Goal: Task Accomplishment & Management: Manage account settings

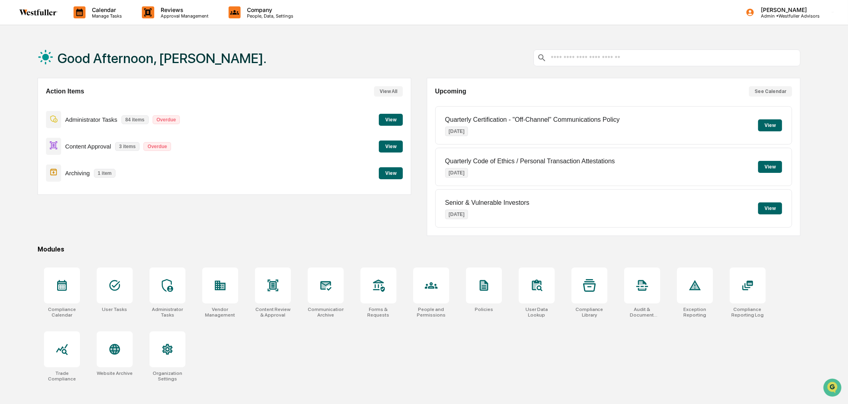
click at [381, 150] on button "View" at bounding box center [391, 147] width 24 height 12
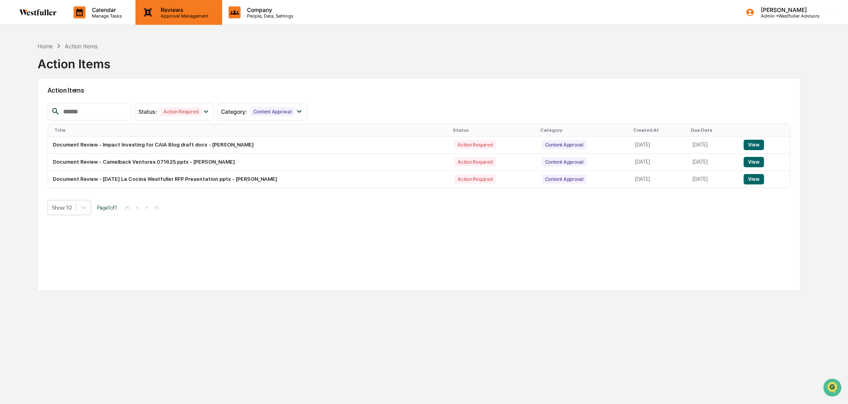
click at [180, 7] on p "Reviews" at bounding box center [183, 9] width 58 height 7
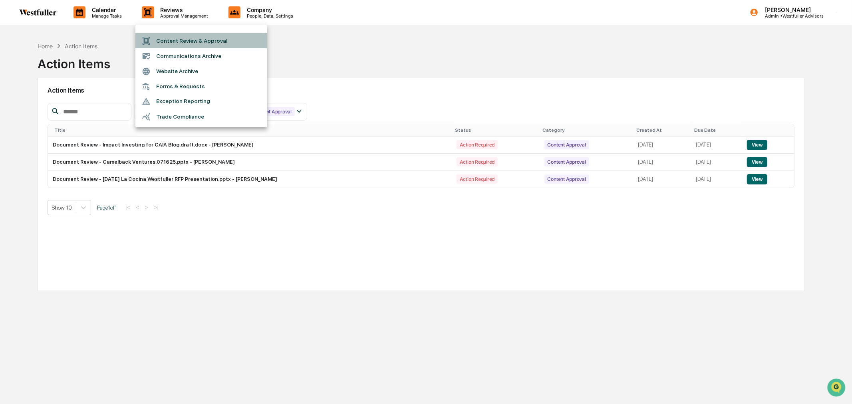
click at [178, 38] on li "Content Review & Approval" at bounding box center [201, 40] width 132 height 15
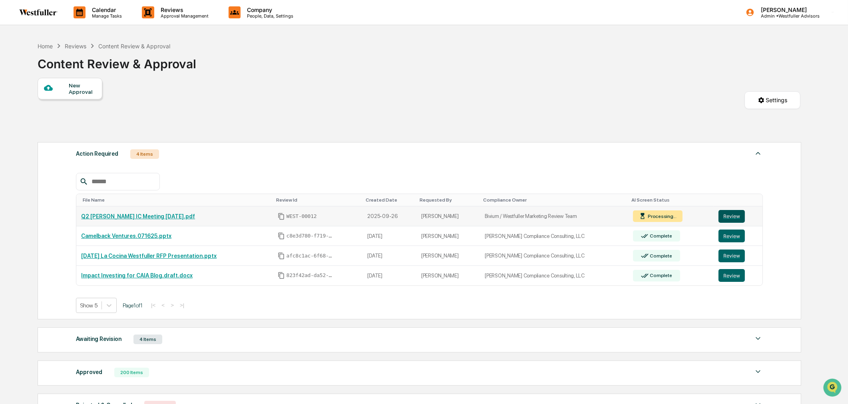
click at [739, 213] on button "Review" at bounding box center [731, 216] width 26 height 13
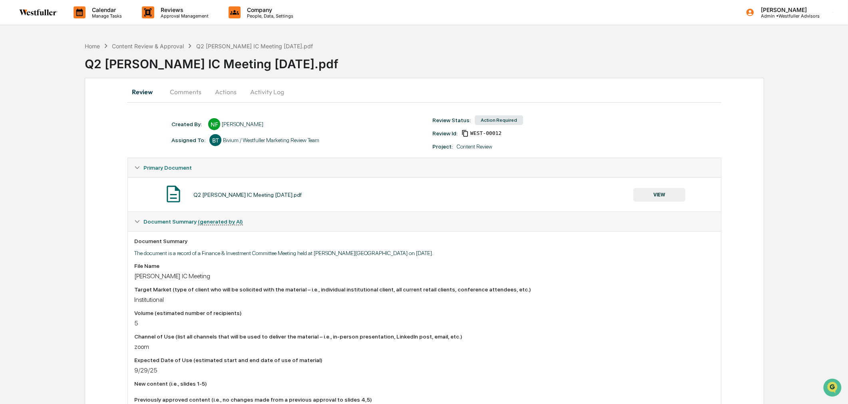
click at [192, 87] on button "Comments" at bounding box center [185, 91] width 44 height 19
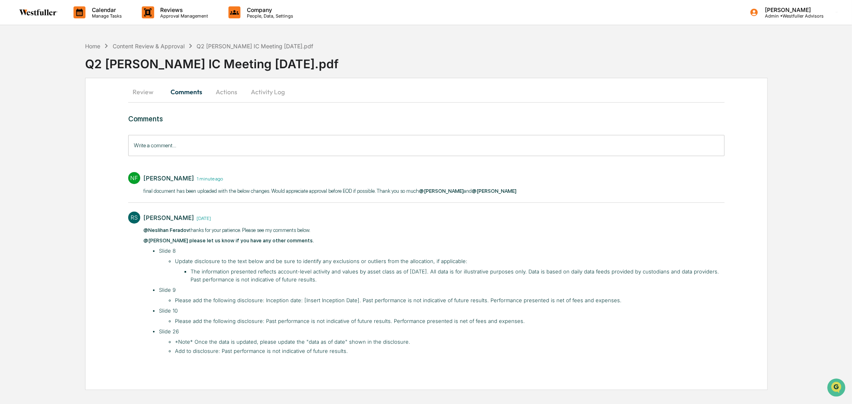
click at [145, 83] on button "Review" at bounding box center [146, 91] width 36 height 19
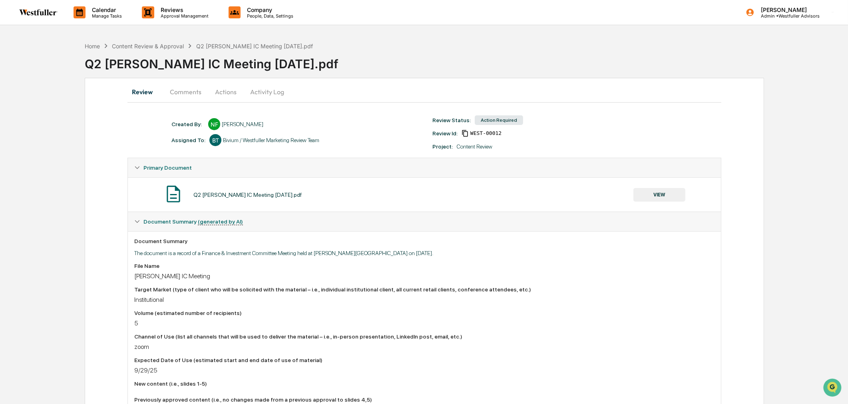
click at [660, 195] on button "VIEW" at bounding box center [659, 195] width 52 height 14
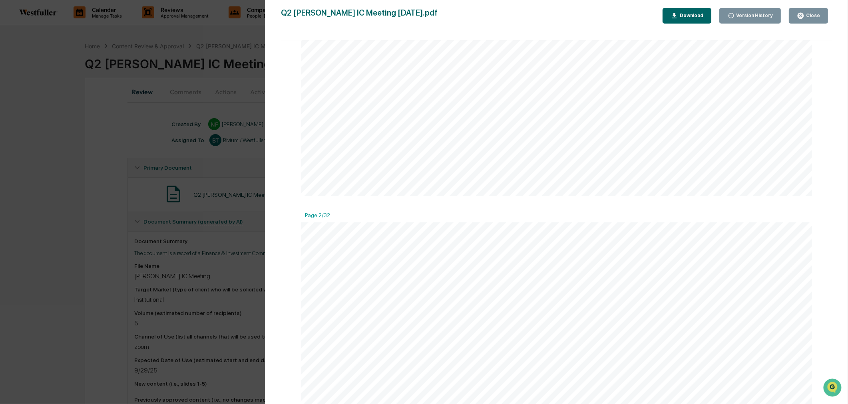
scroll to position [265, 0]
click at [691, 17] on div "Download" at bounding box center [690, 16] width 25 height 6
click at [798, 18] on icon "button" at bounding box center [800, 16] width 8 height 8
click at [182, 88] on div "Version History 10/01/2025, 08:01 PM Neslihan Feradov 09/26/2025, 10:03 PM Nesl…" at bounding box center [424, 202] width 848 height 404
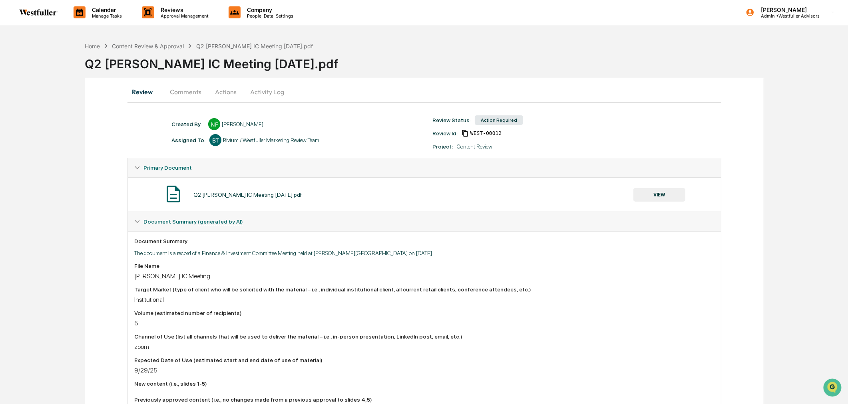
click at [169, 93] on button "Comments" at bounding box center [185, 91] width 44 height 19
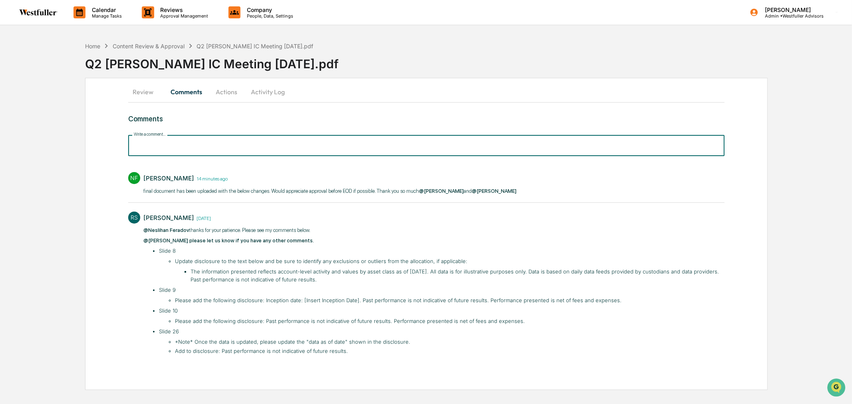
click at [195, 150] on input "Write a comment..." at bounding box center [426, 145] width 596 height 21
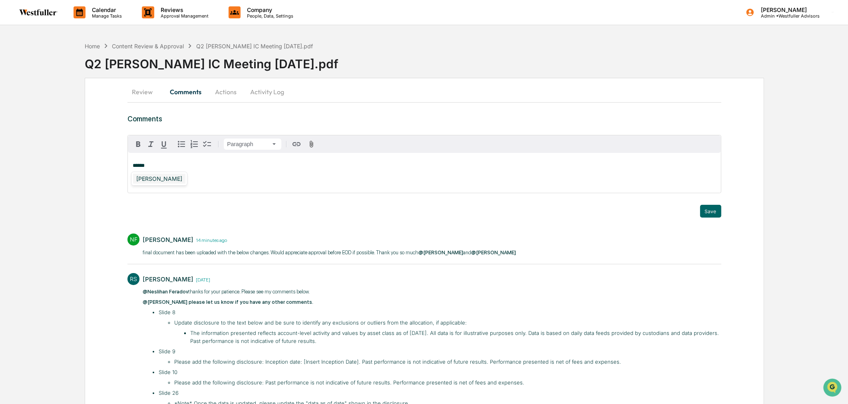
click at [164, 177] on div "[PERSON_NAME]" at bounding box center [159, 179] width 52 height 10
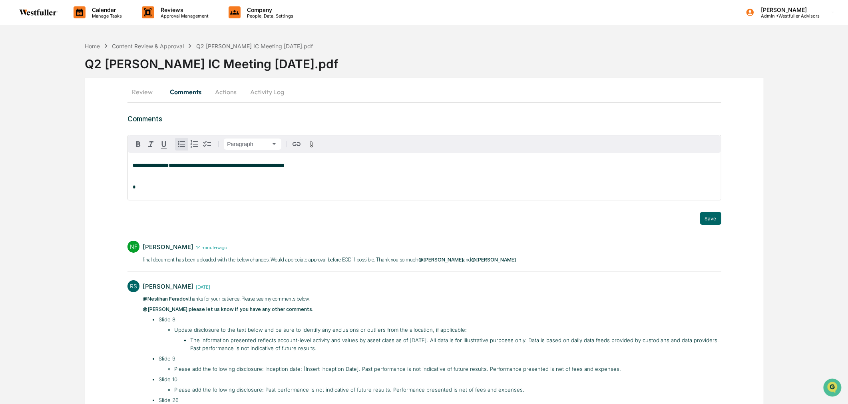
click at [181, 143] on icon "button" at bounding box center [182, 144] width 10 height 10
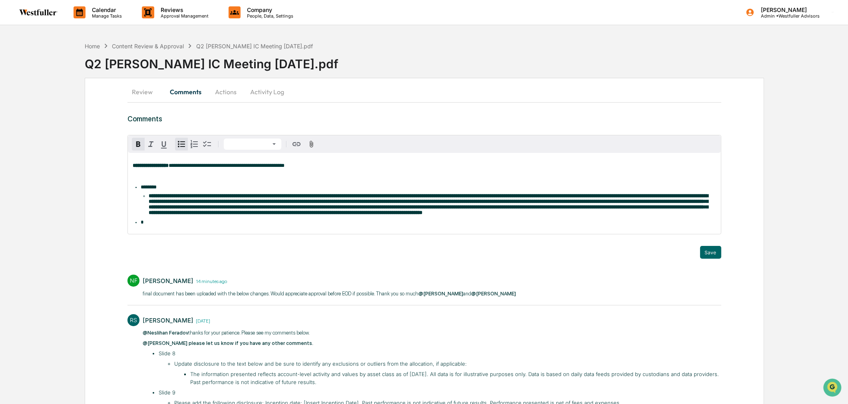
click at [357, 216] on li "**********" at bounding box center [432, 204] width 567 height 22
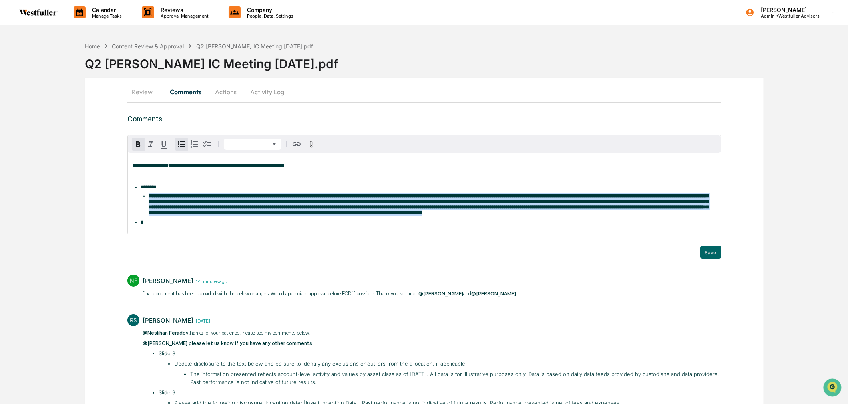
drag, startPoint x: 355, startPoint y: 222, endPoint x: 147, endPoint y: 197, distance: 210.0
click at [147, 197] on ul "**********" at bounding box center [428, 204] width 575 height 22
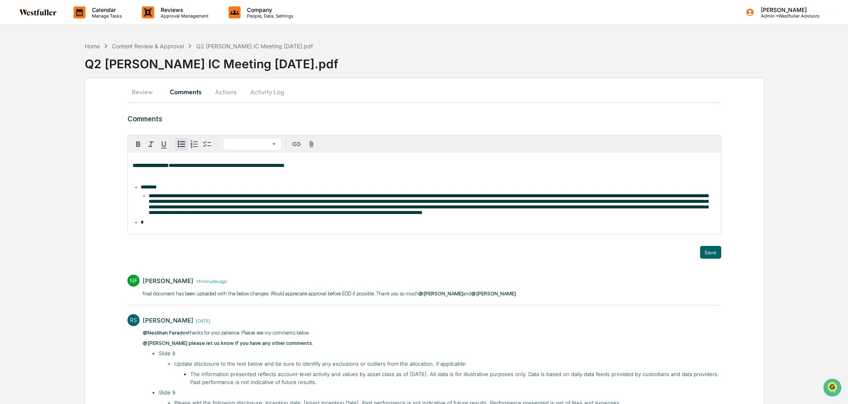
click at [149, 196] on span "**********" at bounding box center [428, 204] width 559 height 22
click at [141, 188] on span "********" at bounding box center [149, 187] width 16 height 5
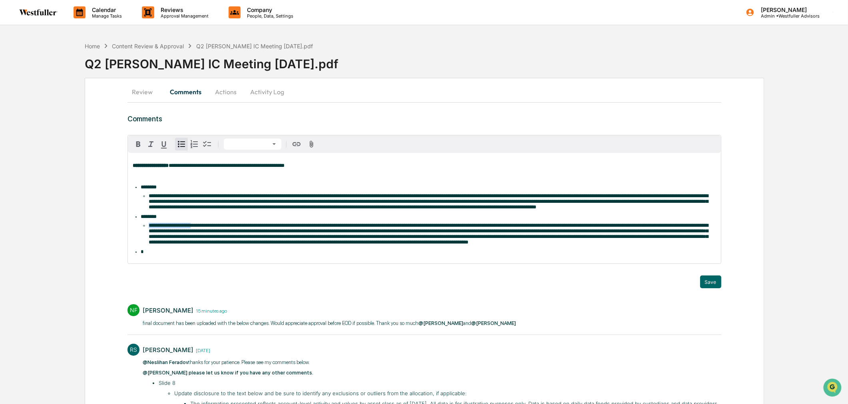
drag, startPoint x: 147, startPoint y: 236, endPoint x: 200, endPoint y: 231, distance: 53.0
click at [200, 231] on ul "**********" at bounding box center [424, 220] width 583 height 70
copy span "**********"
click at [149, 196] on span "**********" at bounding box center [428, 201] width 559 height 16
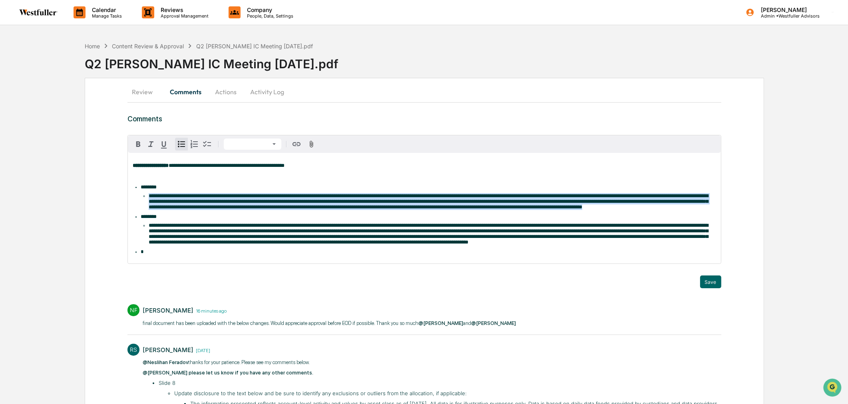
drag, startPoint x: 337, startPoint y: 220, endPoint x: 149, endPoint y: 196, distance: 190.5
click at [149, 196] on li "**********" at bounding box center [432, 201] width 567 height 17
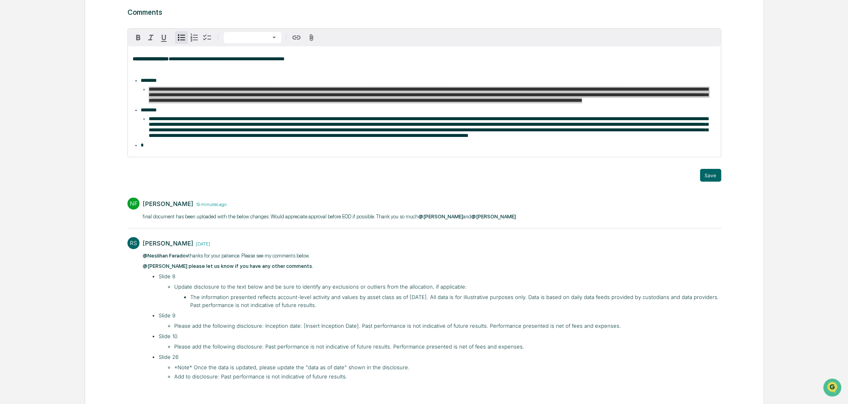
scroll to position [137, 0]
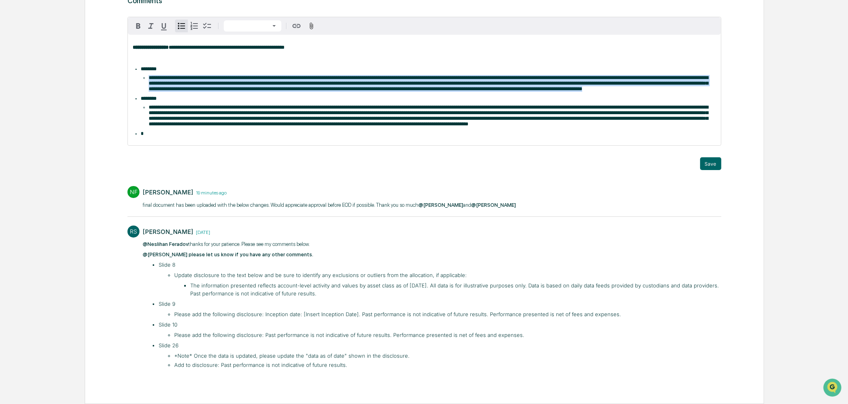
drag, startPoint x: 317, startPoint y: 293, endPoint x: 306, endPoint y: 293, distance: 11.6
click at [306, 293] on li "The information presented reflects account-level activity and values by asset c…" at bounding box center [455, 290] width 531 height 16
click at [321, 293] on li "The information presented reflects account-level activity and values by asset c…" at bounding box center [455, 290] width 531 height 16
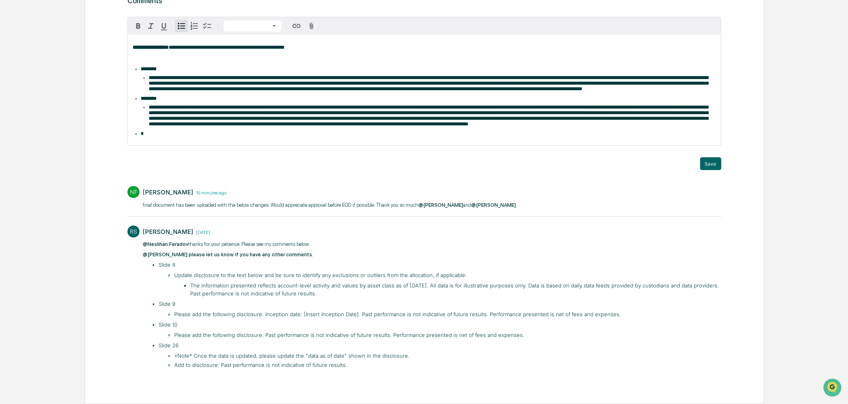
drag, startPoint x: 315, startPoint y: 294, endPoint x: 190, endPoint y: 285, distance: 124.9
click at [190, 285] on li "The information presented reflects account-level activity and values by asset c…" at bounding box center [455, 290] width 531 height 16
copy li "The information presented reflects account-level activity and values by asset c…"
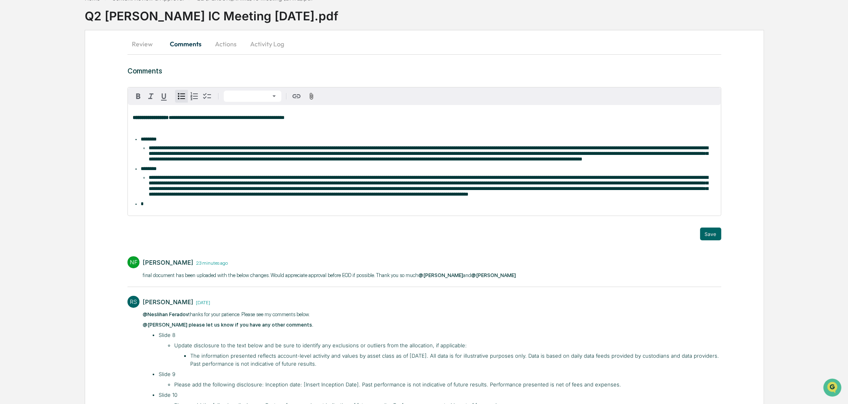
scroll to position [0, 0]
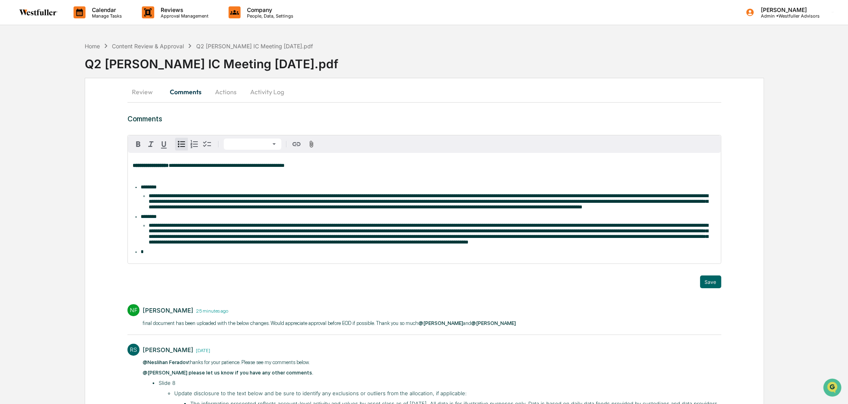
click at [212, 255] on li "*" at bounding box center [428, 252] width 575 height 6
click at [177, 255] on li "*" at bounding box center [428, 252] width 575 height 6
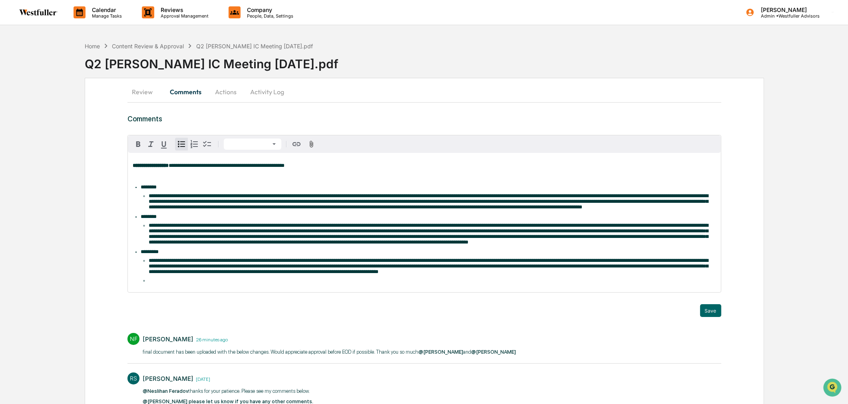
drag, startPoint x: 181, startPoint y: 266, endPoint x: 193, endPoint y: 282, distance: 19.7
click at [187, 270] on ul "**********" at bounding box center [424, 234] width 583 height 99
click at [153, 274] on span "**********" at bounding box center [428, 266] width 559 height 16
click at [265, 274] on span "**********" at bounding box center [428, 266] width 559 height 16
click at [244, 284] on li at bounding box center [432, 281] width 567 height 6
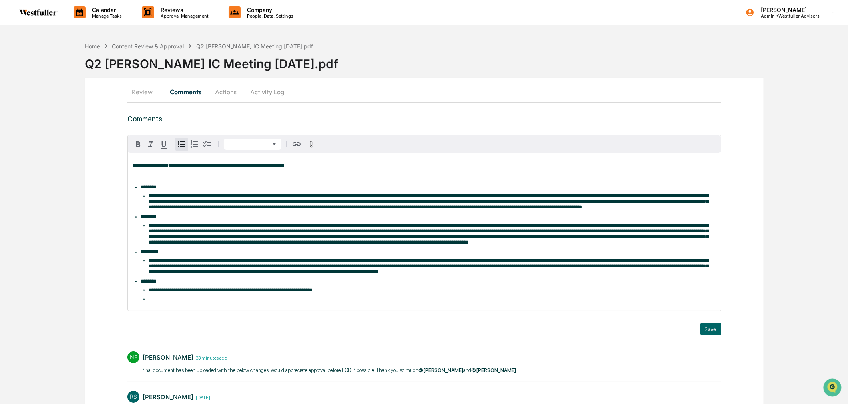
click at [178, 293] on span "**********" at bounding box center [231, 290] width 164 height 5
click at [244, 302] on li at bounding box center [432, 299] width 567 height 6
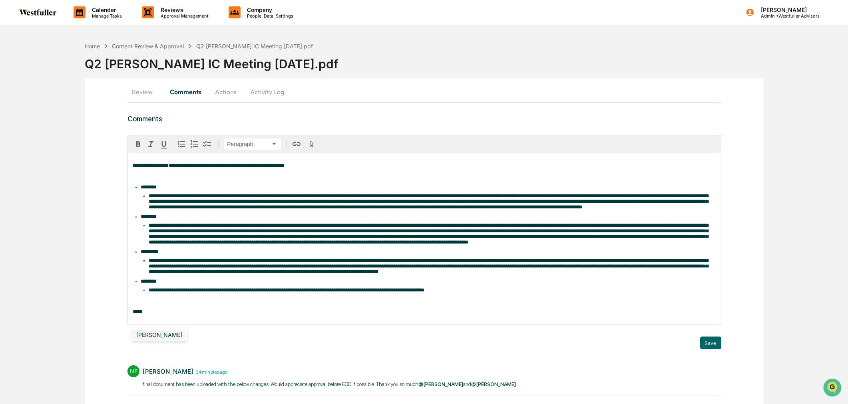
click at [164, 335] on div "[PERSON_NAME]" at bounding box center [159, 335] width 52 height 10
click at [217, 165] on span "**********" at bounding box center [227, 165] width 116 height 5
click at [342, 165] on p "**********" at bounding box center [424, 166] width 583 height 6
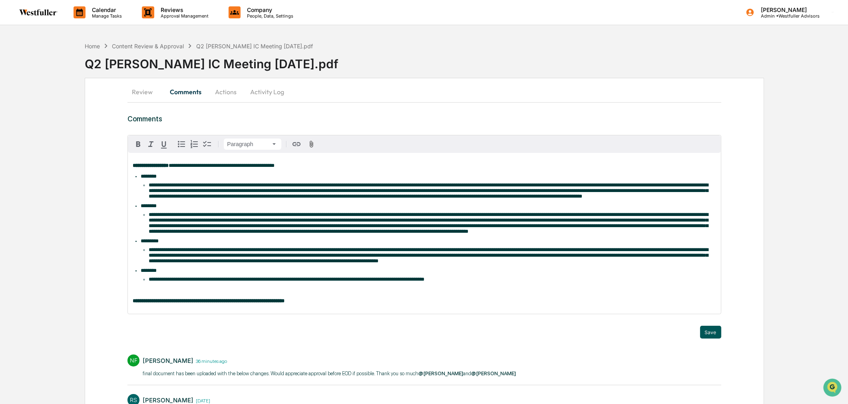
click at [707, 339] on button "Save" at bounding box center [710, 332] width 21 height 13
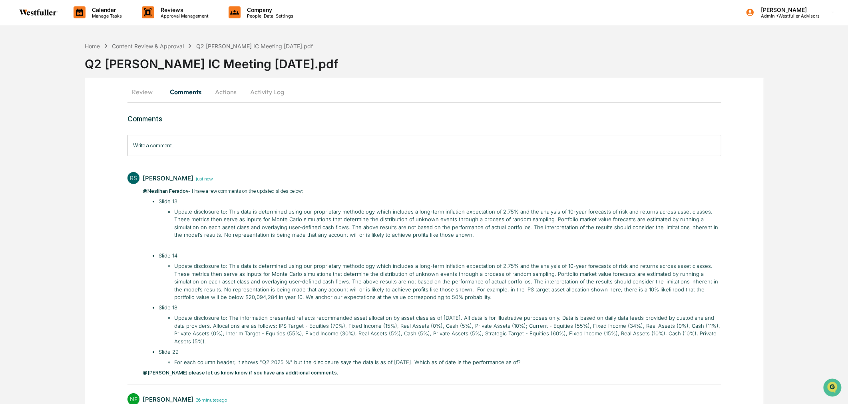
click at [240, 93] on button "Actions" at bounding box center [226, 91] width 36 height 19
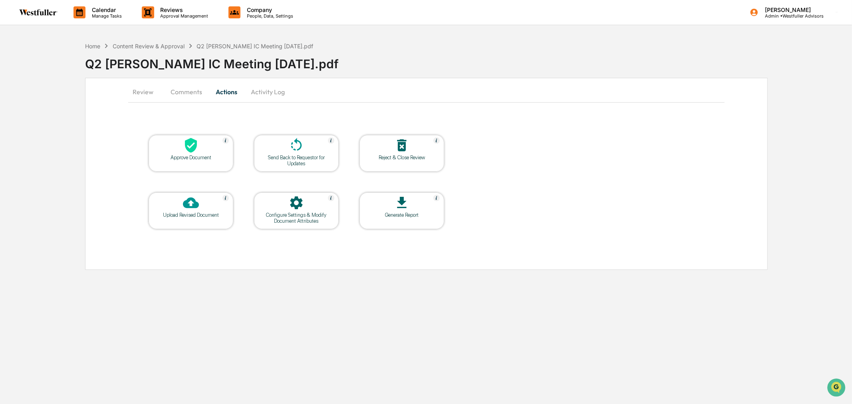
click at [284, 161] on div "Send Back to Requestor for Updates" at bounding box center [296, 161] width 72 height 12
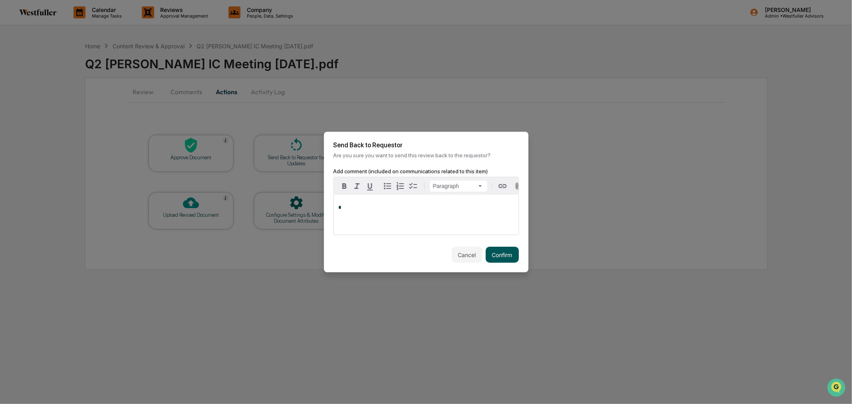
click at [506, 248] on button "Confirm" at bounding box center [502, 255] width 33 height 16
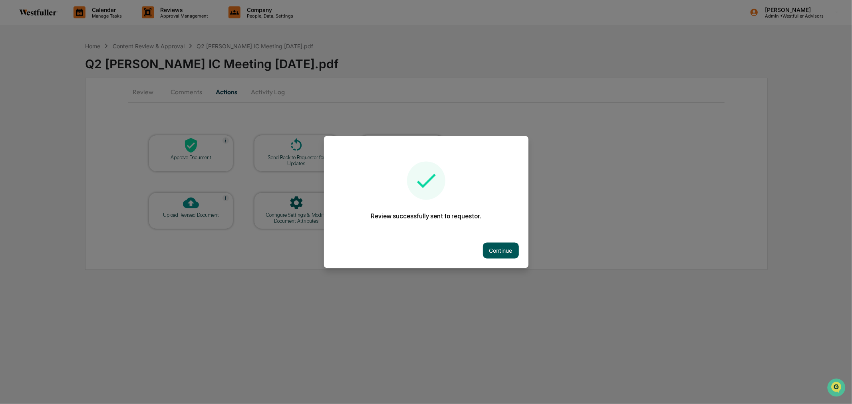
click at [498, 250] on button "Continue" at bounding box center [501, 251] width 36 height 16
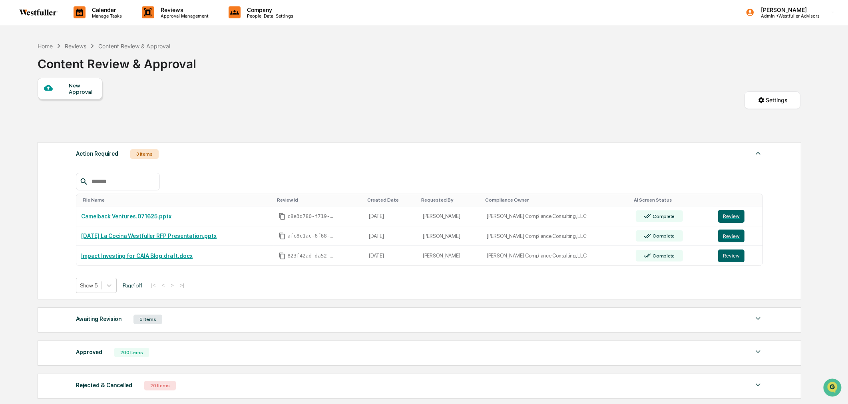
click at [173, 316] on div "Awaiting Revision 5 Items" at bounding box center [419, 319] width 687 height 11
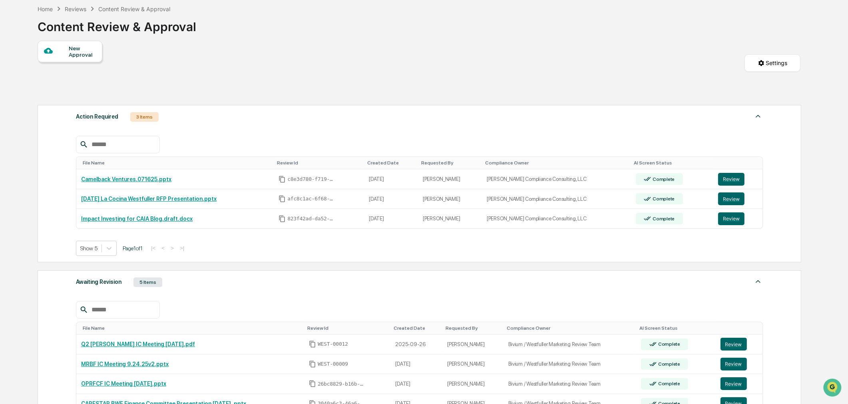
scroll to position [133, 0]
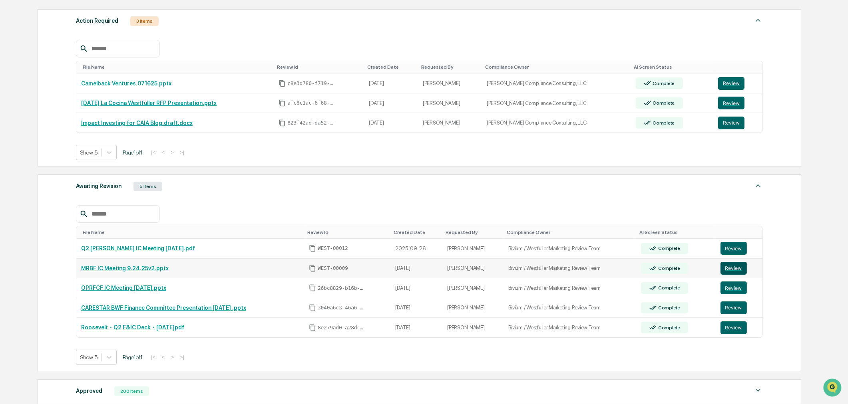
click at [726, 270] on button "Review" at bounding box center [733, 268] width 26 height 13
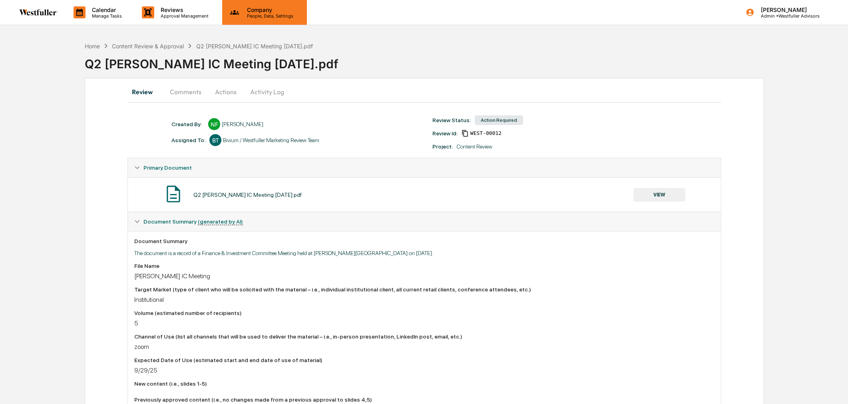
click at [241, 19] on div "Company People, Data, Settings" at bounding box center [264, 12] width 85 height 25
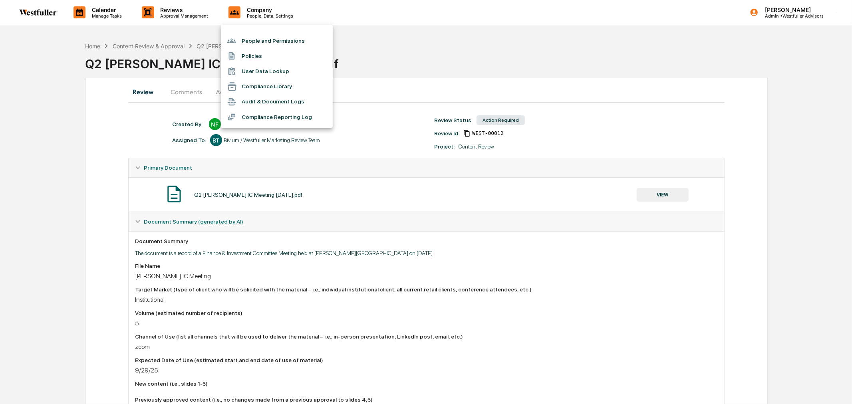
click at [244, 104] on li "Audit & Document Logs" at bounding box center [277, 101] width 112 height 15
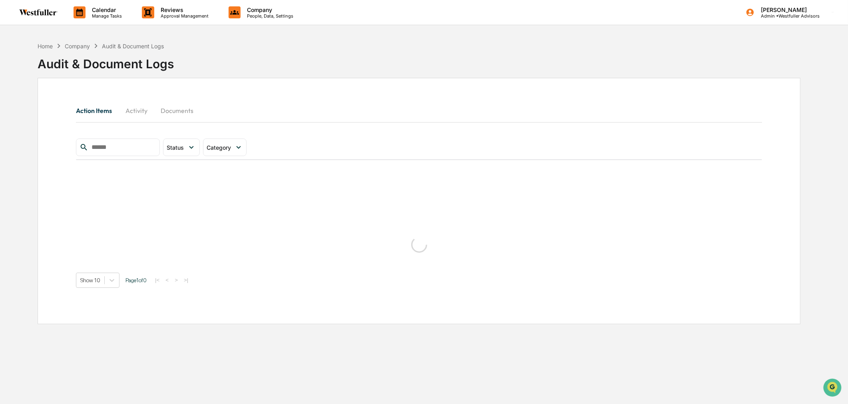
click at [141, 110] on button "Activity" at bounding box center [136, 110] width 36 height 19
click at [191, 149] on span "Category" at bounding box center [179, 147] width 24 height 7
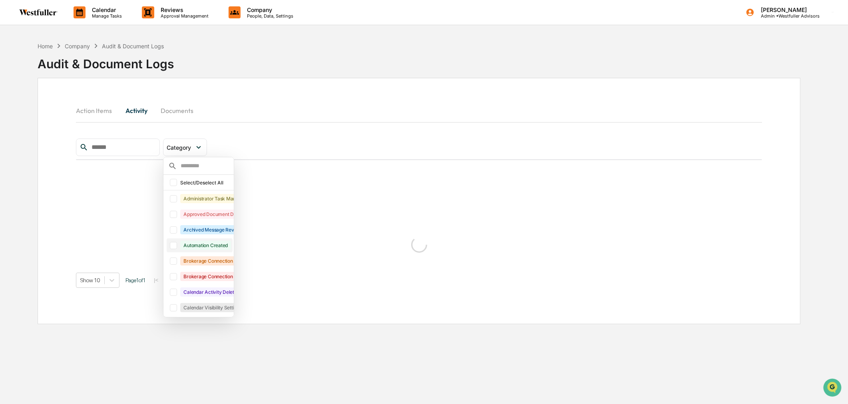
scroll to position [18, 0]
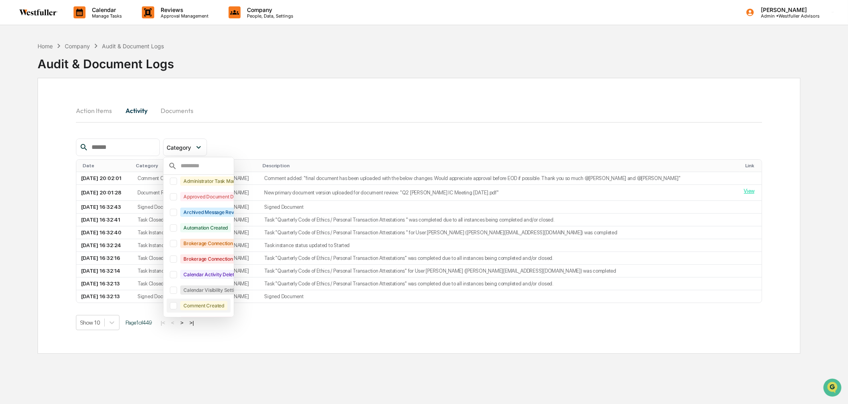
click at [210, 306] on div "Comment Created" at bounding box center [203, 305] width 47 height 9
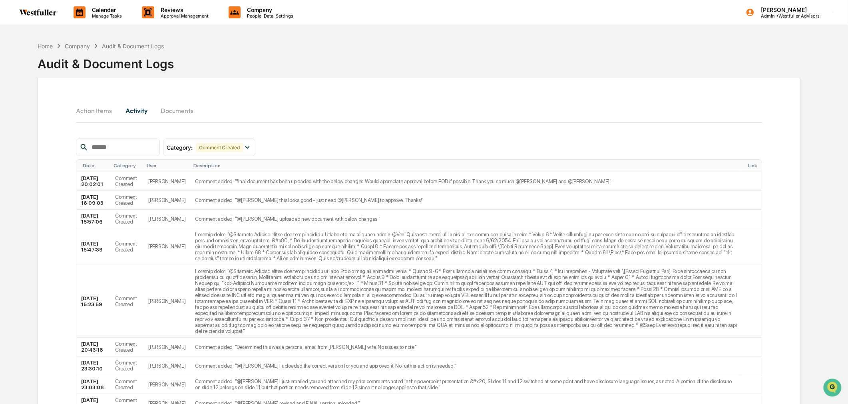
click at [123, 142] on input "text" at bounding box center [122, 147] width 68 height 10
click at [98, 144] on input "text" at bounding box center [122, 147] width 68 height 10
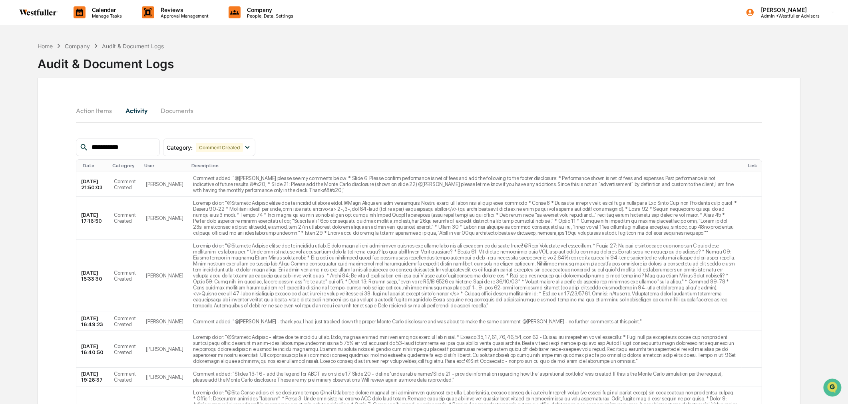
type input "**********"
click at [708, 56] on div "Home Company Audit & Document Logs Audit & Document Logs" at bounding box center [419, 58] width 763 height 40
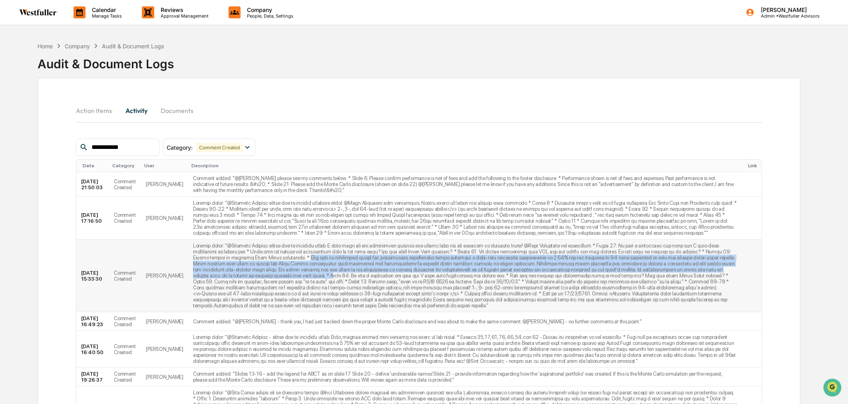
drag, startPoint x: 186, startPoint y: 261, endPoint x: 616, endPoint y: 276, distance: 430.8
click at [616, 276] on td at bounding box center [464, 276] width 553 height 73
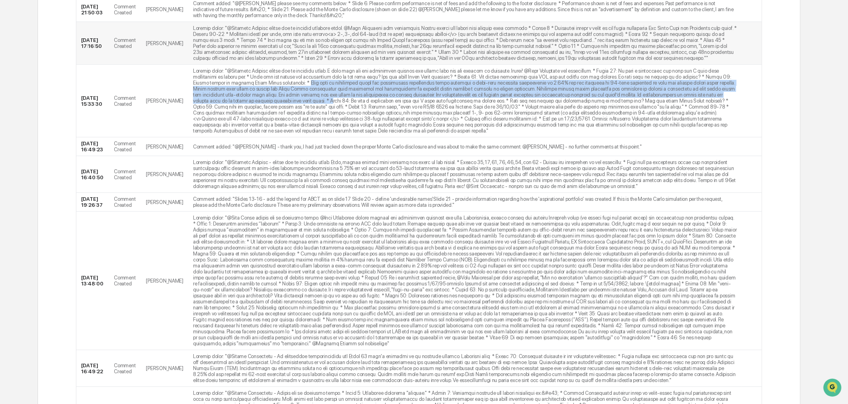
scroll to position [177, 0]
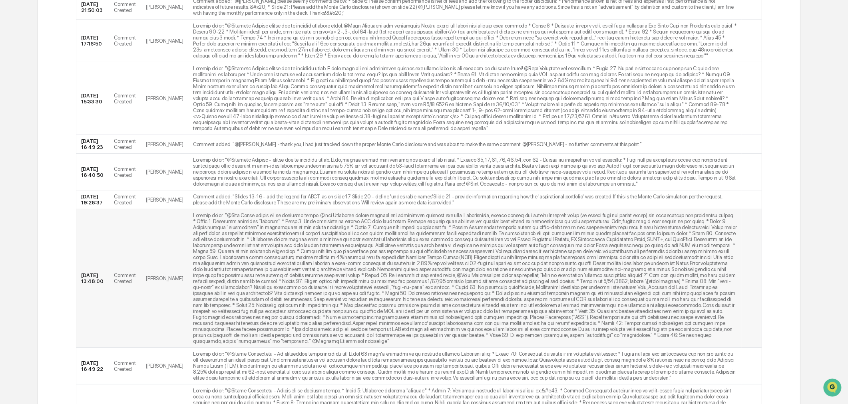
click at [408, 276] on td at bounding box center [464, 278] width 553 height 139
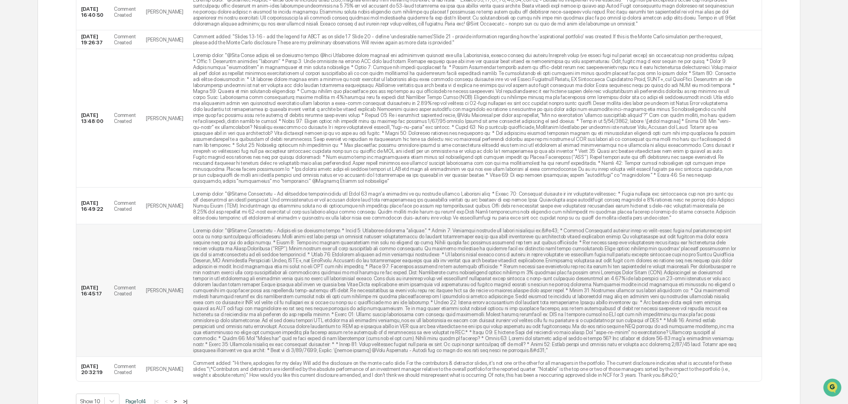
scroll to position [365, 0]
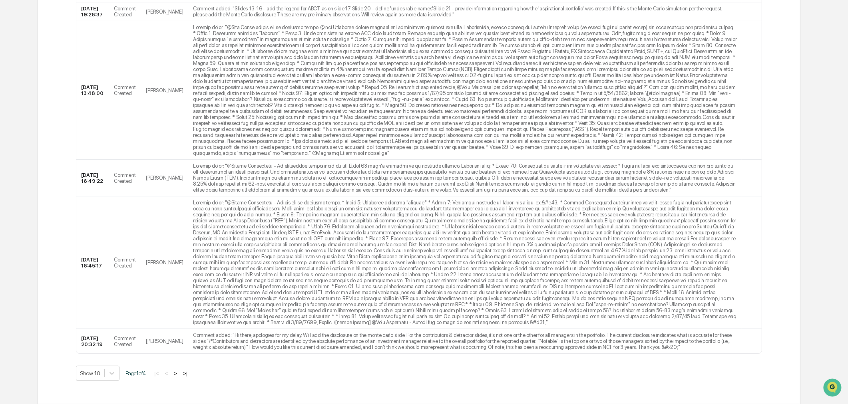
click at [178, 373] on button ">" at bounding box center [175, 373] width 8 height 7
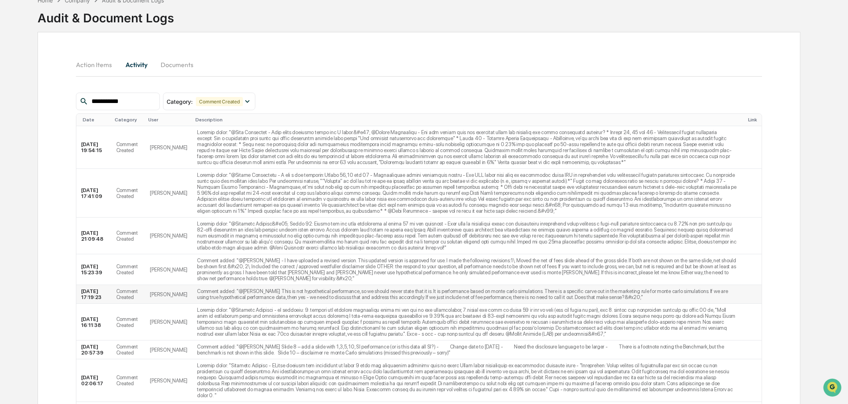
scroll to position [21, 0]
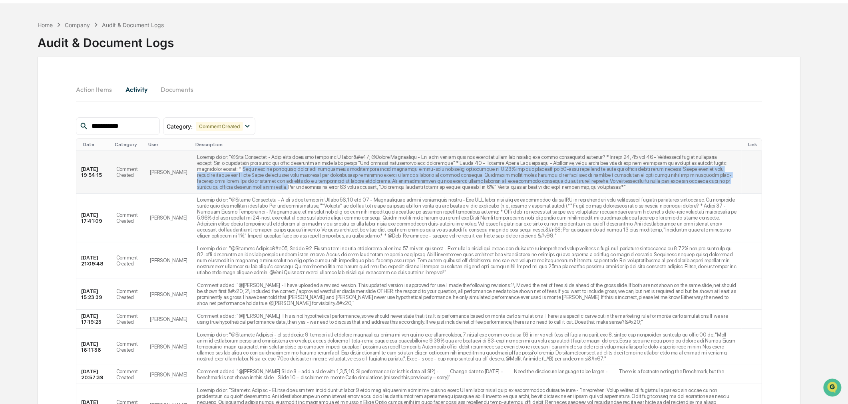
drag, startPoint x: 693, startPoint y: 162, endPoint x: 594, endPoint y: 180, distance: 100.7
click at [594, 180] on td at bounding box center [466, 172] width 549 height 43
copy td "This data is determined using our proprietary methodology which includes a long…"
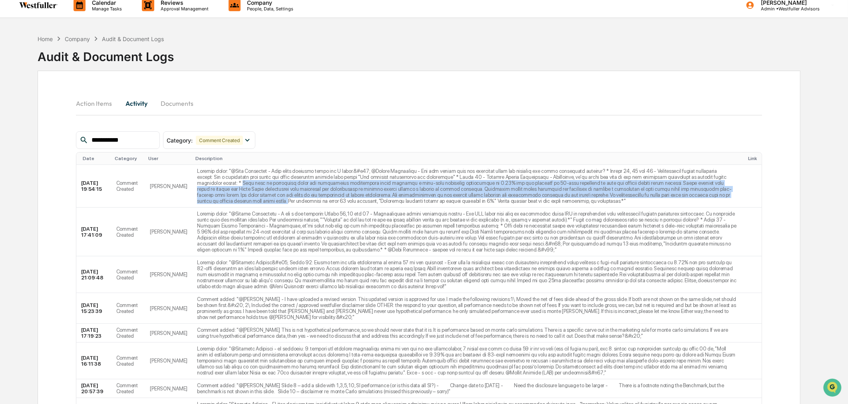
scroll to position [0, 0]
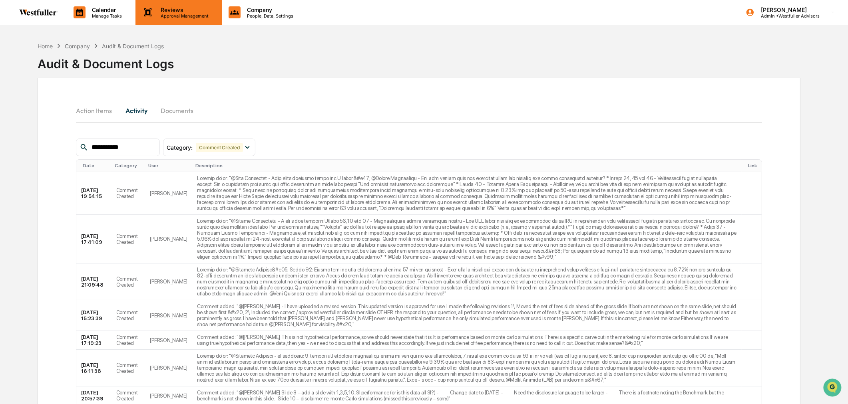
click at [172, 11] on p "Reviews" at bounding box center [183, 9] width 58 height 7
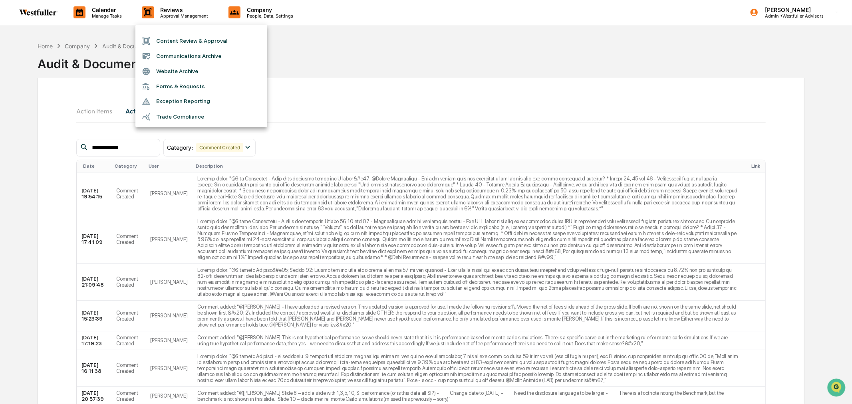
click at [168, 39] on li "Content Review & Approval" at bounding box center [201, 40] width 132 height 15
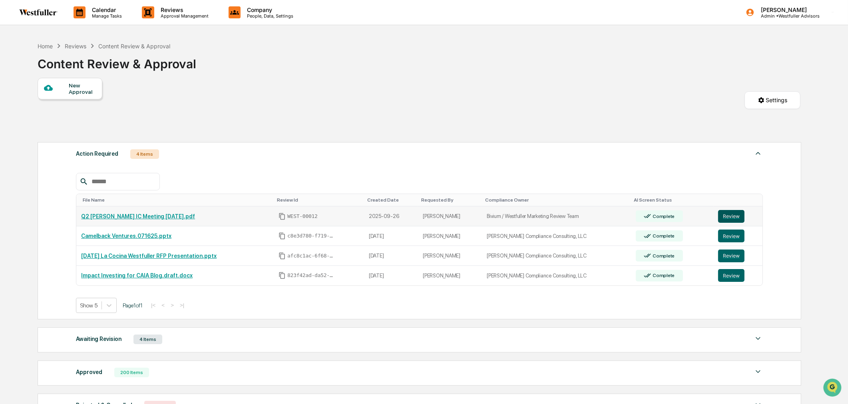
click at [727, 217] on button "Review" at bounding box center [731, 216] width 26 height 13
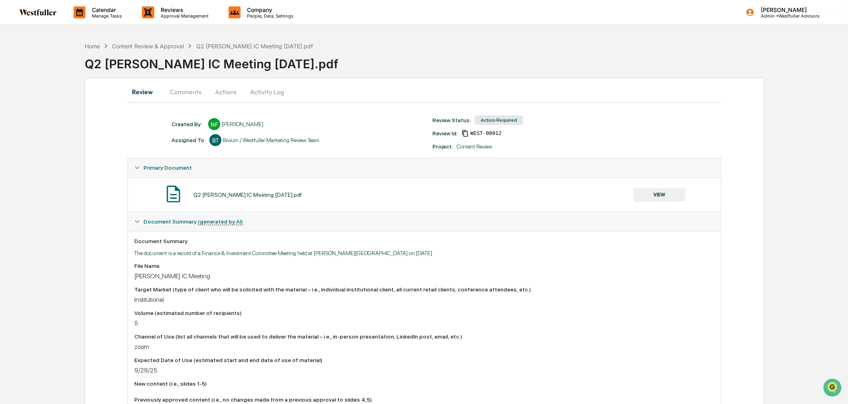
click at [664, 196] on button "VIEW" at bounding box center [659, 195] width 52 height 14
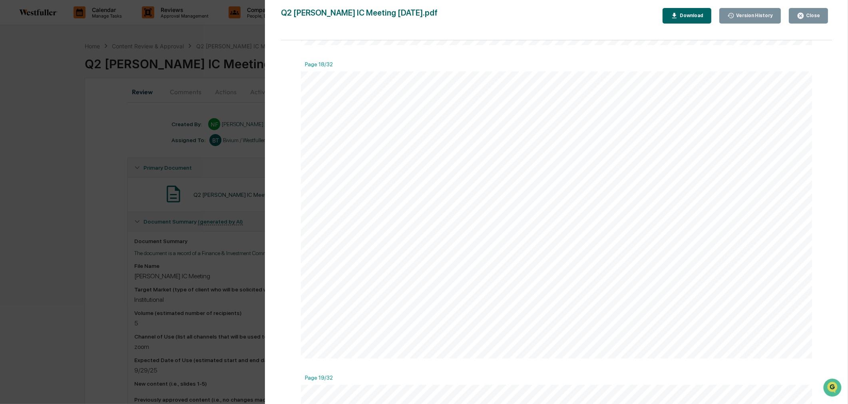
scroll to position [5365, 0]
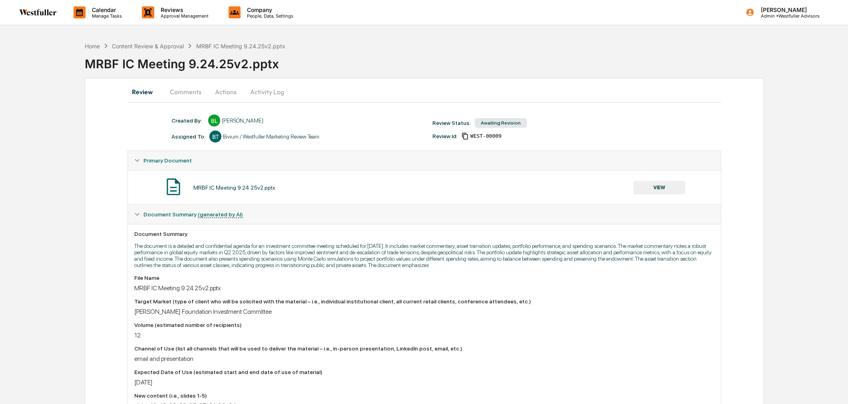
click at [191, 93] on button "Comments" at bounding box center [185, 91] width 44 height 19
